Goal: Information Seeking & Learning: Learn about a topic

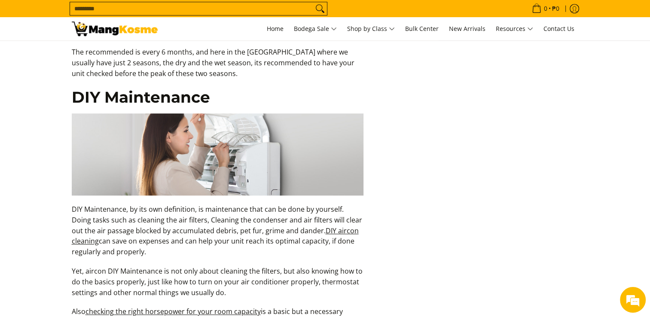
scroll to position [902, 0]
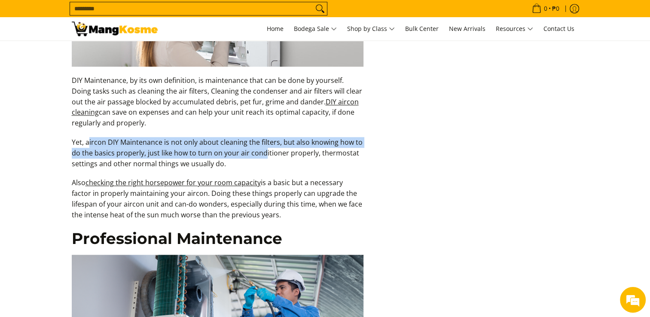
drag, startPoint x: 89, startPoint y: 145, endPoint x: 263, endPoint y: 149, distance: 173.7
click at [263, 149] on p "Yet, aircon DIY Maintenance is not only about cleaning the filters, but also kn…" at bounding box center [218, 157] width 292 height 40
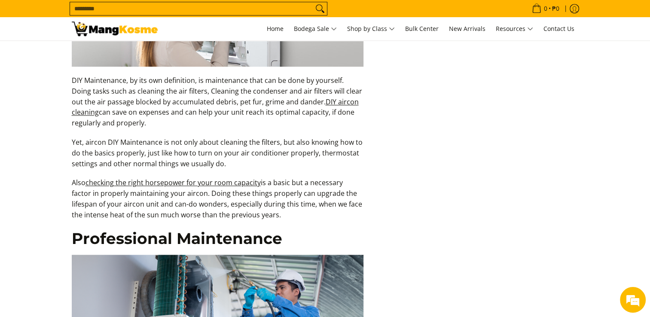
click at [35, 170] on section "Home Posts Ultimate Guide in Properly Maintaining Your Airconditioner Ultimate …" at bounding box center [325, 87] width 650 height 1898
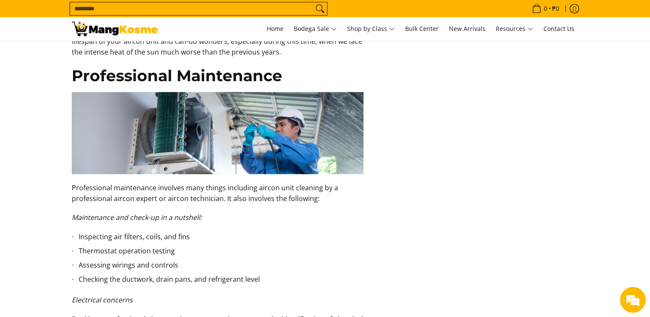
scroll to position [1074, 0]
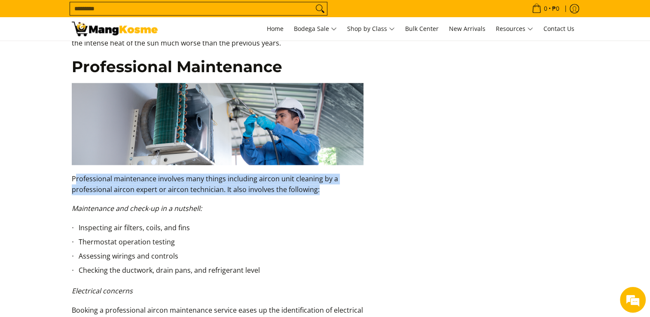
drag, startPoint x: 74, startPoint y: 177, endPoint x: 349, endPoint y: 202, distance: 276.2
click at [349, 202] on p "Professional maintenance involves many things including aircon unit cleaning by…" at bounding box center [218, 189] width 292 height 30
click at [116, 193] on p "Professional maintenance involves many things including aircon unit cleaning by…" at bounding box center [218, 189] width 292 height 30
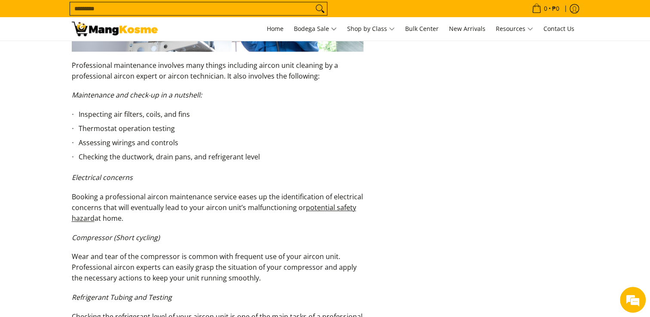
scroll to position [1203, 0]
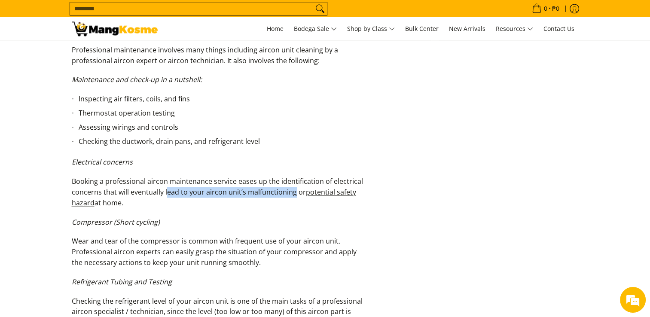
drag, startPoint x: 168, startPoint y: 192, endPoint x: 285, endPoint y: 189, distance: 116.5
click at [287, 189] on p "Booking a professional aircon maintenance service eases up the identification o…" at bounding box center [218, 196] width 292 height 40
click at [134, 228] on p "Compressor (Short cycling)" at bounding box center [218, 226] width 292 height 19
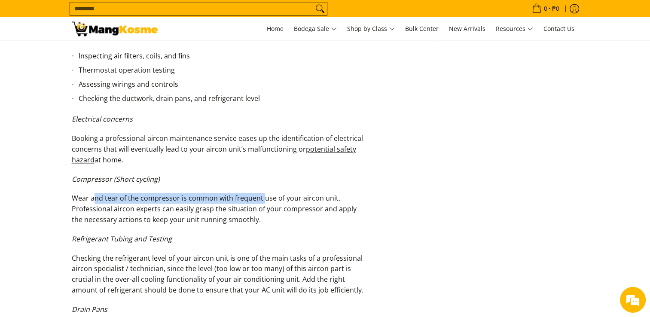
drag, startPoint x: 96, startPoint y: 200, endPoint x: 253, endPoint y: 194, distance: 157.4
click at [256, 193] on p "Wear and tear of the compressor is common with frequent use of your aircon unit…" at bounding box center [218, 213] width 292 height 40
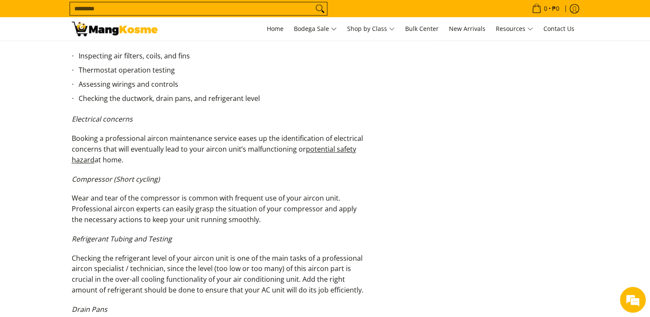
click at [113, 217] on p "Wear and tear of the compressor is common with frequent use of your aircon unit…" at bounding box center [218, 213] width 292 height 40
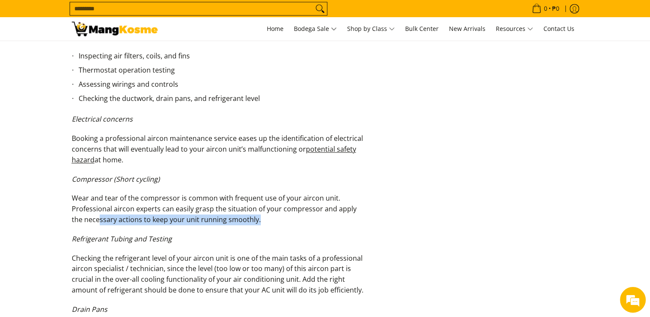
drag, startPoint x: 86, startPoint y: 222, endPoint x: 252, endPoint y: 219, distance: 165.9
click at [252, 219] on p "Wear and tear of the compressor is common with frequent use of your aircon unit…" at bounding box center [218, 213] width 292 height 40
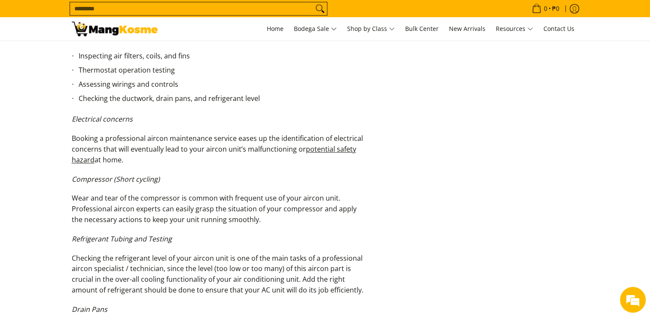
click at [80, 261] on p "Checking the refrigerant level of your aircon unit is one of the main tasks of …" at bounding box center [218, 278] width 292 height 51
drag, startPoint x: 87, startPoint y: 239, endPoint x: 175, endPoint y: 236, distance: 88.2
click at [175, 236] on p "Refrigerant Tubing and Testing" at bounding box center [218, 243] width 292 height 19
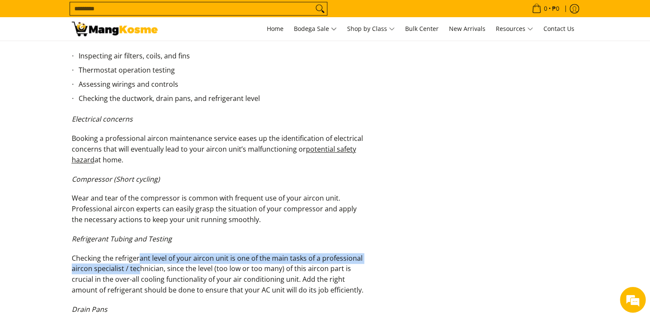
drag, startPoint x: 175, startPoint y: 236, endPoint x: 137, endPoint y: 263, distance: 46.3
click at [138, 263] on p "Checking the refrigerant level of your aircon unit is one of the main tasks of …" at bounding box center [218, 278] width 292 height 51
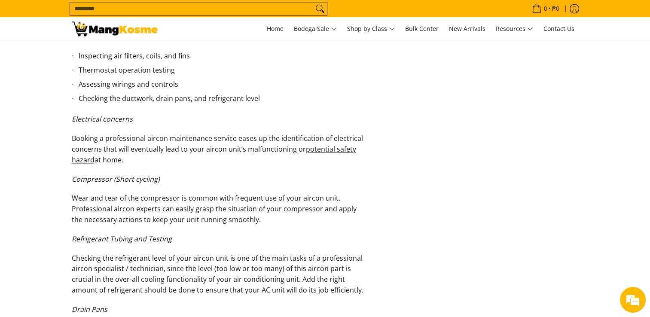
click at [79, 254] on p "Checking the refrigerant level of your aircon unit is one of the main tasks of …" at bounding box center [218, 278] width 292 height 51
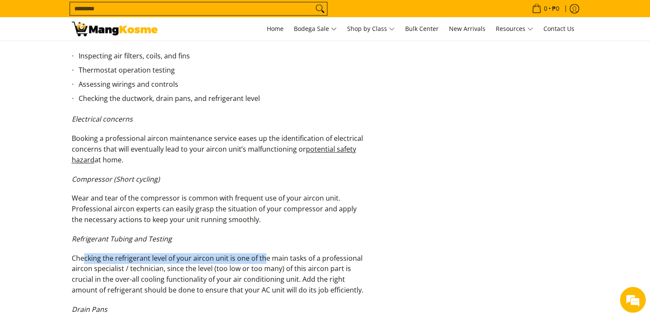
click at [276, 255] on p "Checking the refrigerant level of your aircon unit is one of the main tasks of …" at bounding box center [218, 278] width 292 height 51
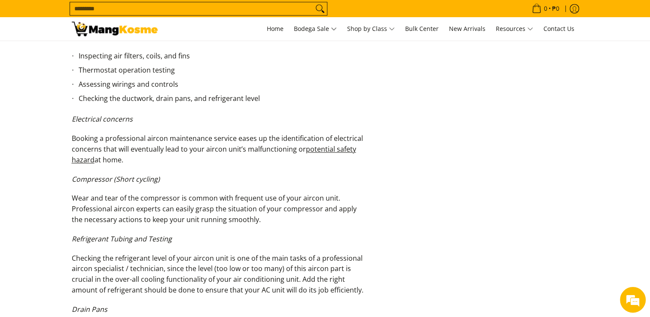
drag, startPoint x: 277, startPoint y: 255, endPoint x: 392, endPoint y: 260, distance: 115.7
